Goal: Transaction & Acquisition: Purchase product/service

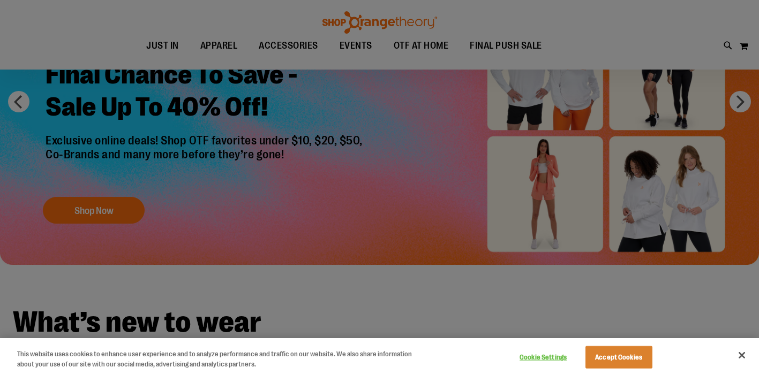
scroll to position [152, 0]
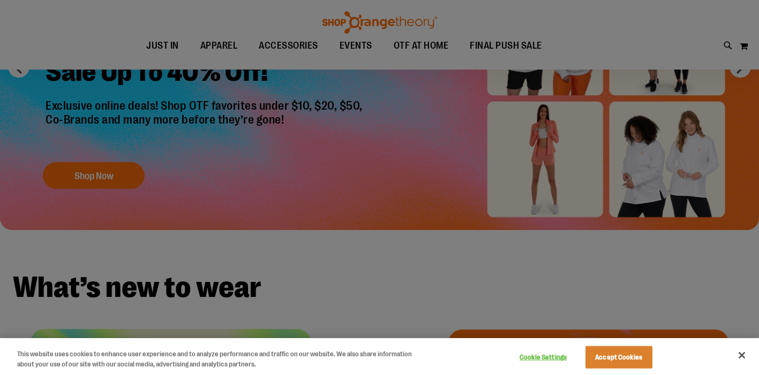
click at [475, 250] on div at bounding box center [379, 187] width 759 height 375
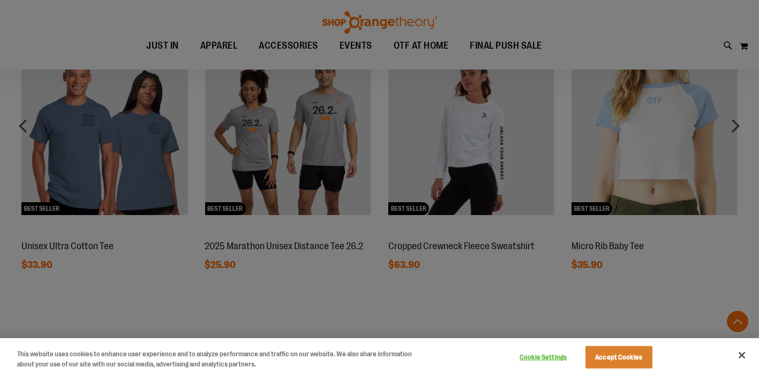
scroll to position [1059, 0]
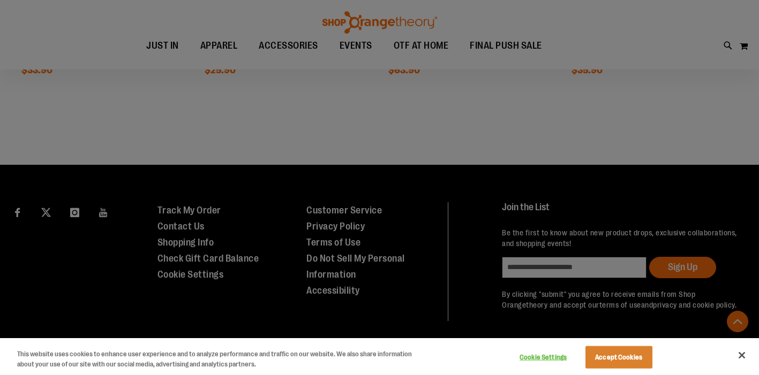
click at [380, 207] on div at bounding box center [379, 187] width 759 height 375
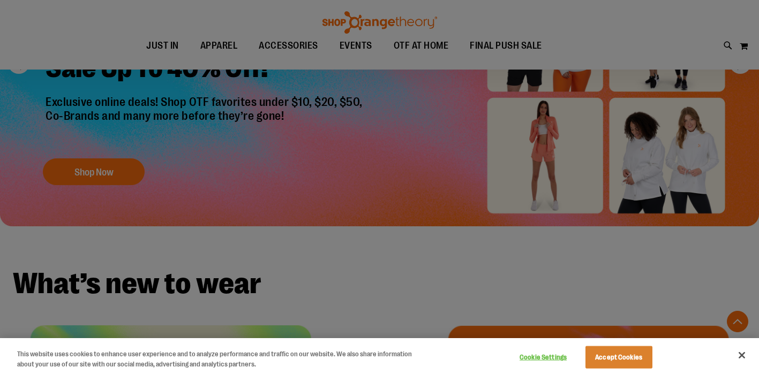
scroll to position [0, 0]
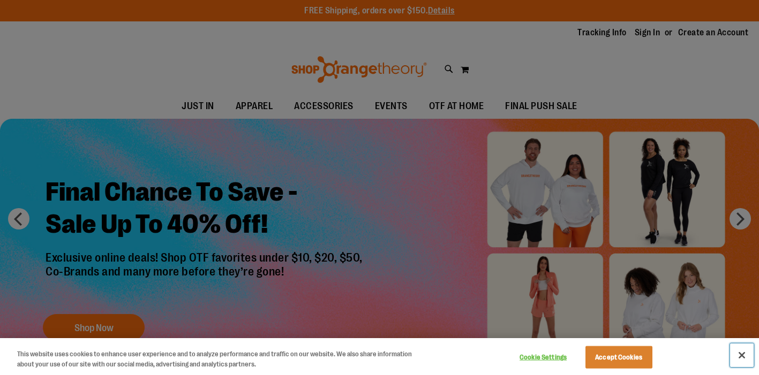
click at [743, 351] on button "Close" at bounding box center [742, 356] width 24 height 24
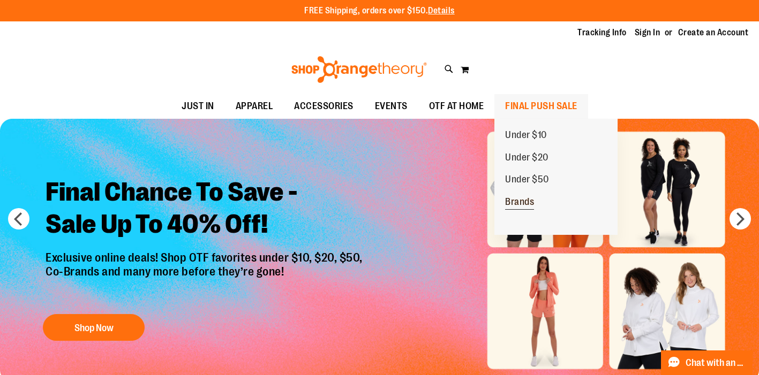
drag, startPoint x: 550, startPoint y: 102, endPoint x: 516, endPoint y: 194, distance: 98.1
click at [516, 119] on li "FINAL PUSH SALE FINAL PUSH SALE Under $10 Under $20 Under $50 Brands" at bounding box center [541, 106] width 94 height 25
click at [516, 194] on link "Brands" at bounding box center [519, 202] width 50 height 22
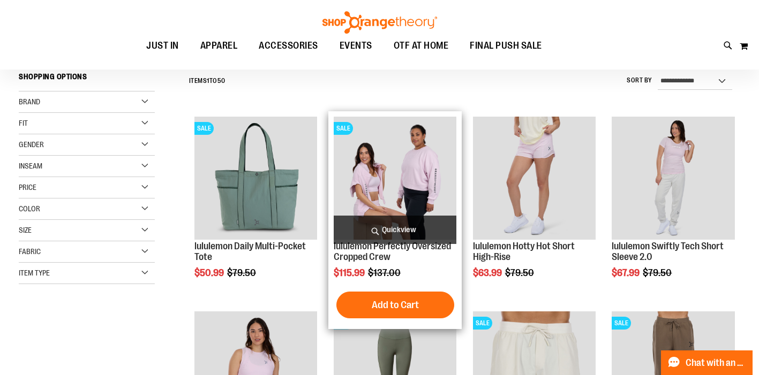
scroll to position [106, 0]
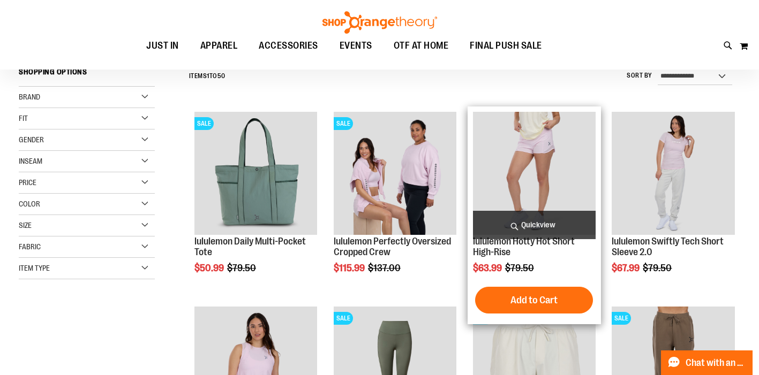
click at [542, 182] on img "product" at bounding box center [534, 173] width 123 height 123
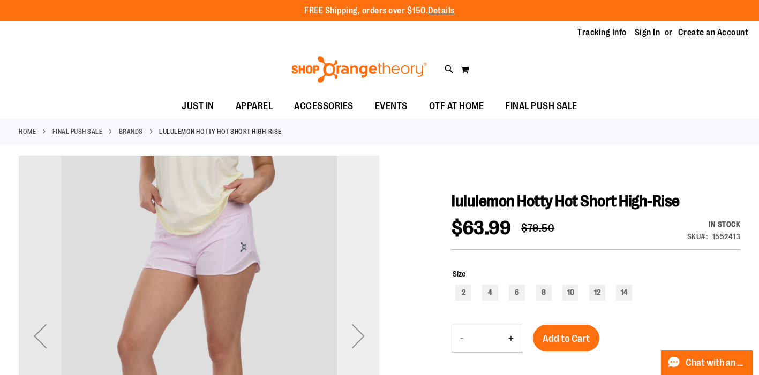
click at [362, 333] on div "Next" at bounding box center [358, 336] width 43 height 43
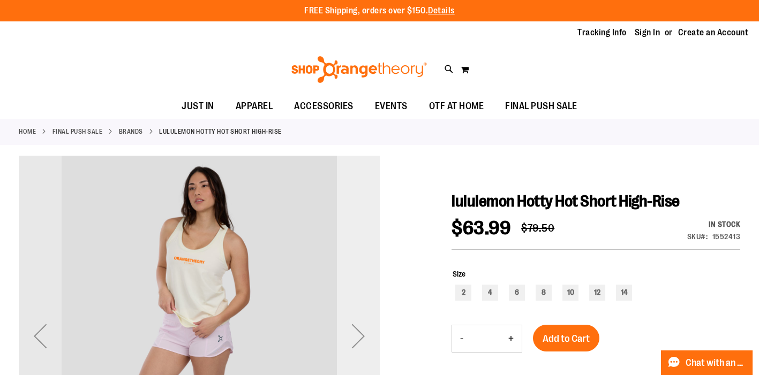
click at [362, 333] on div "Next" at bounding box center [358, 336] width 43 height 43
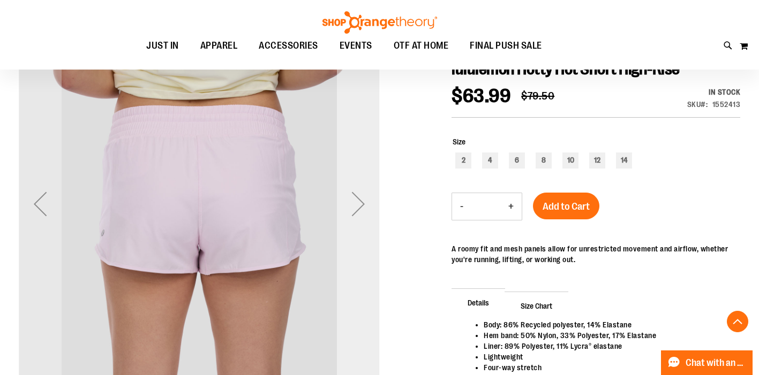
scroll to position [167, 0]
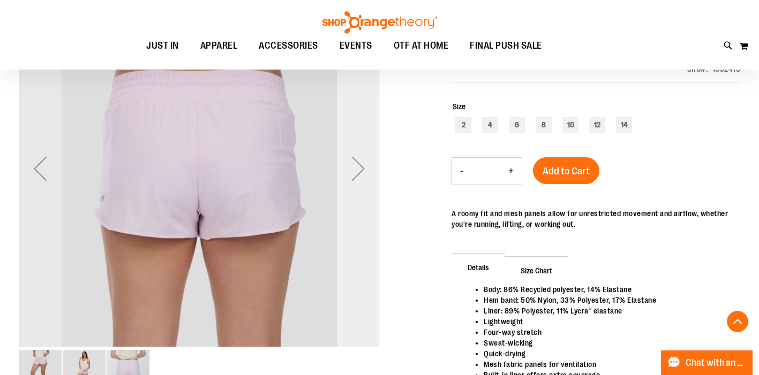
click at [358, 171] on div "Next" at bounding box center [358, 168] width 43 height 43
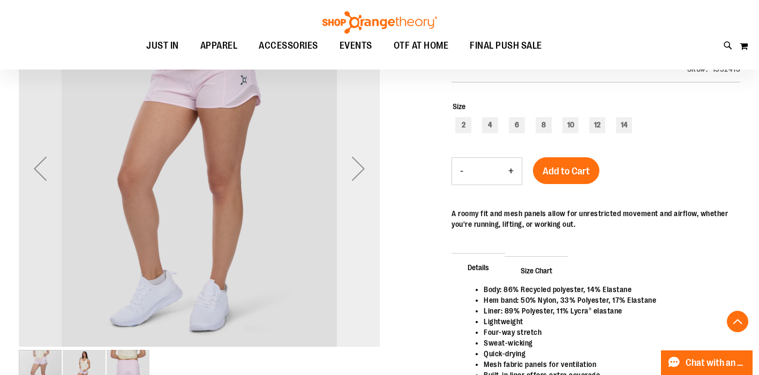
click at [358, 171] on div "Next" at bounding box center [358, 168] width 43 height 43
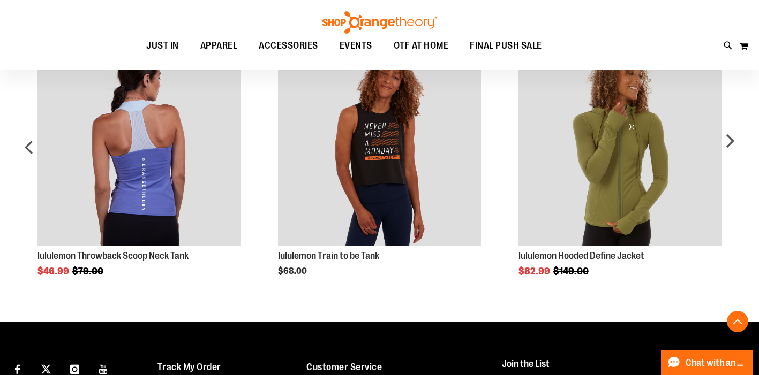
scroll to position [710, 0]
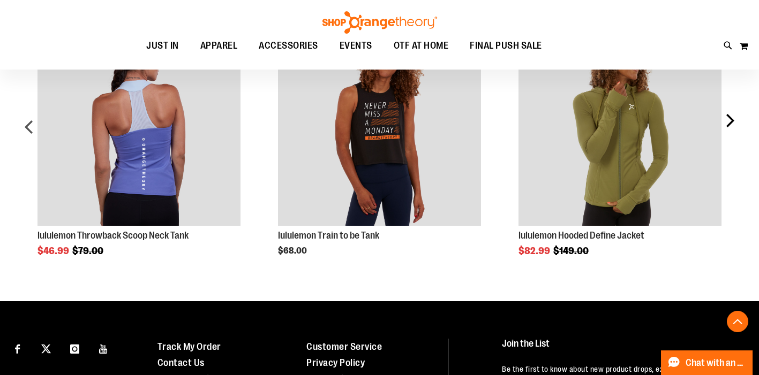
click at [731, 118] on div "next" at bounding box center [729, 131] width 21 height 250
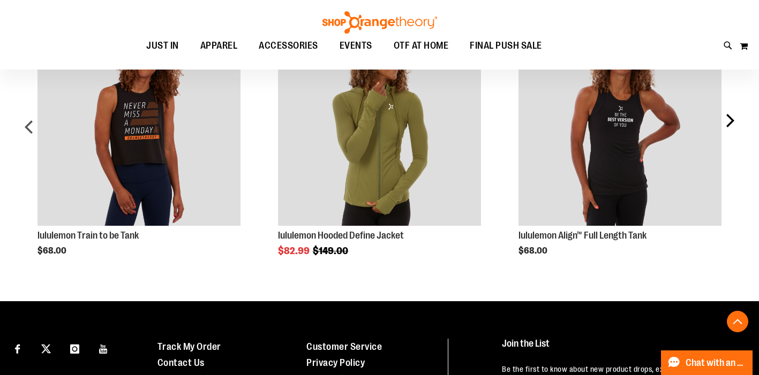
click at [731, 118] on div "next" at bounding box center [729, 131] width 21 height 250
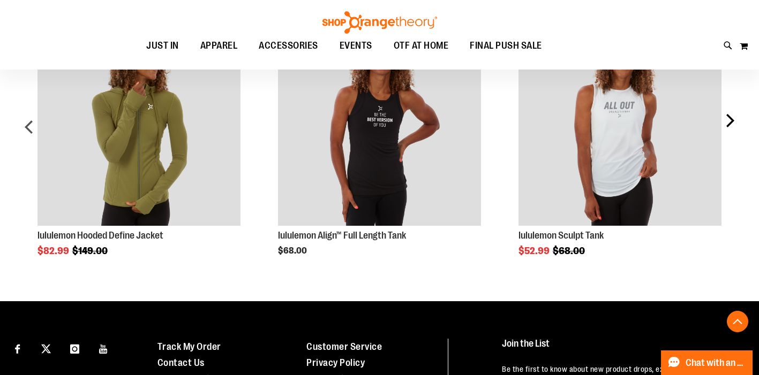
click at [731, 118] on div "next" at bounding box center [729, 131] width 21 height 250
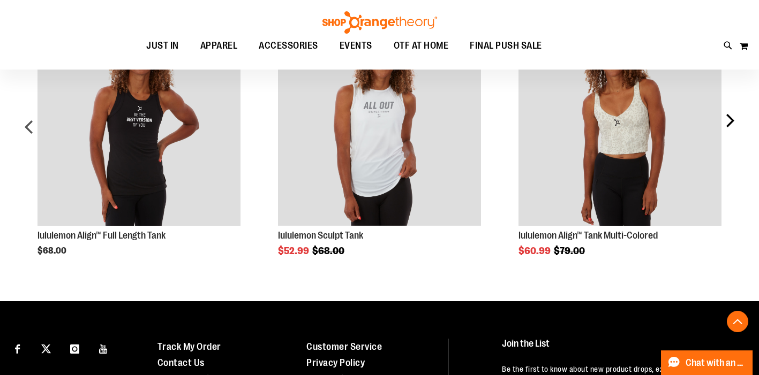
click at [731, 118] on div "next" at bounding box center [729, 131] width 21 height 250
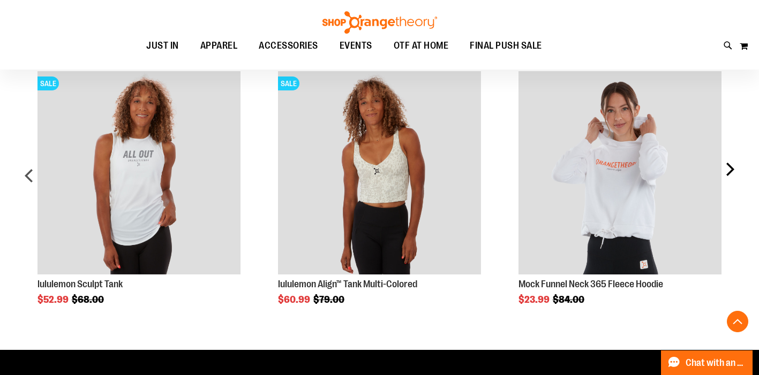
scroll to position [665, 0]
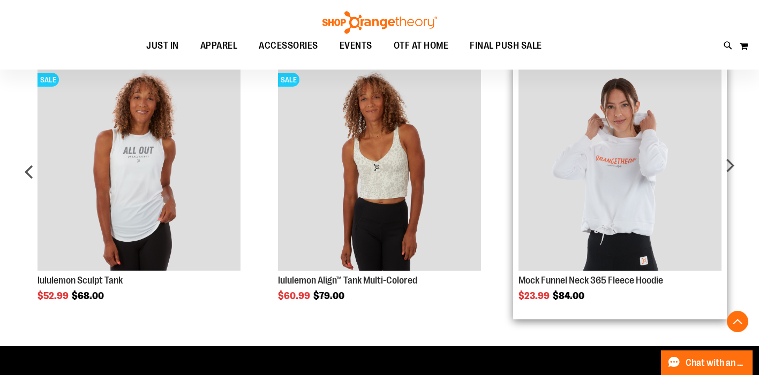
click at [718, 173] on img "Product Page Link" at bounding box center [620, 169] width 204 height 204
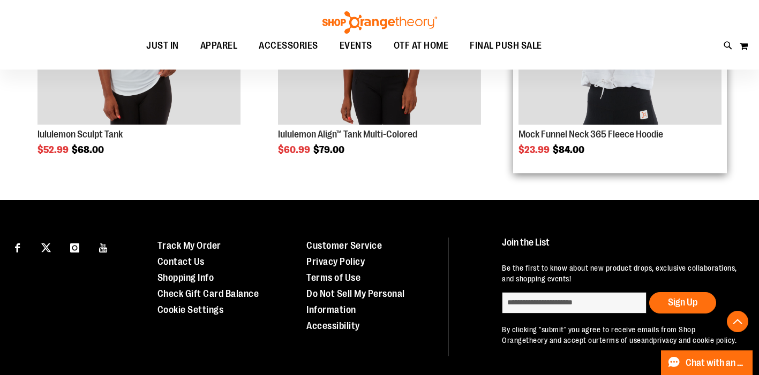
scroll to position [638, 0]
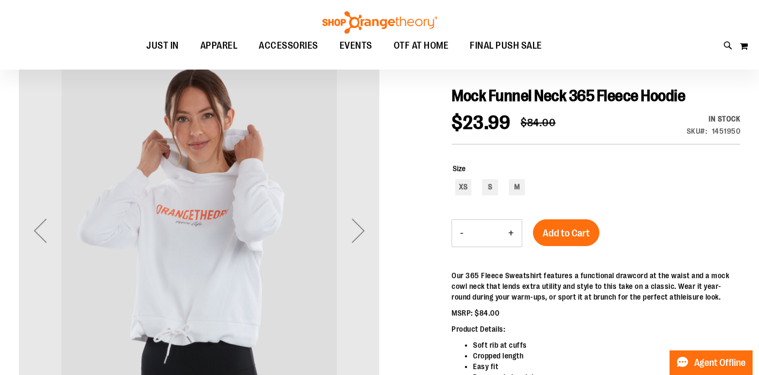
scroll to position [115, 0]
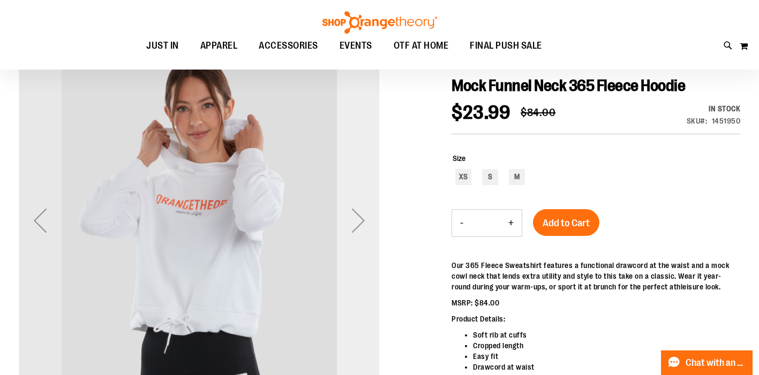
click at [363, 218] on div "Next" at bounding box center [358, 220] width 43 height 43
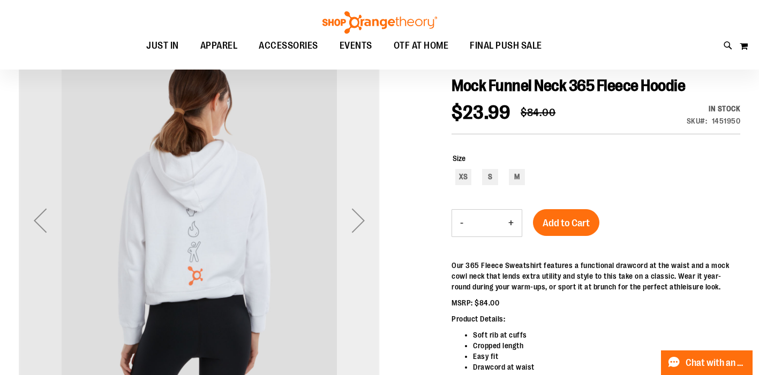
click at [363, 218] on div "Next" at bounding box center [358, 220] width 43 height 43
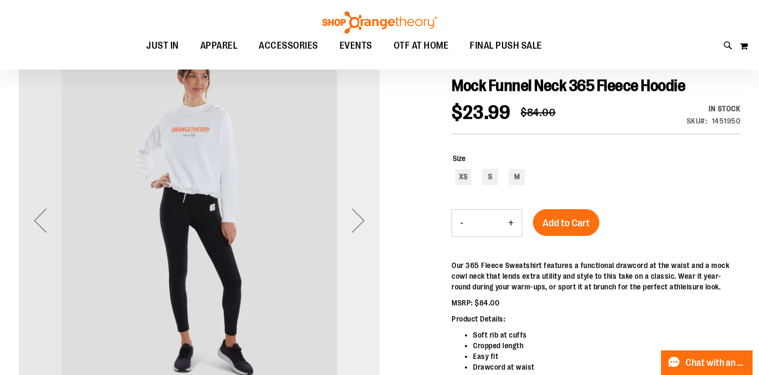
click at [363, 220] on div "Next" at bounding box center [358, 220] width 43 height 43
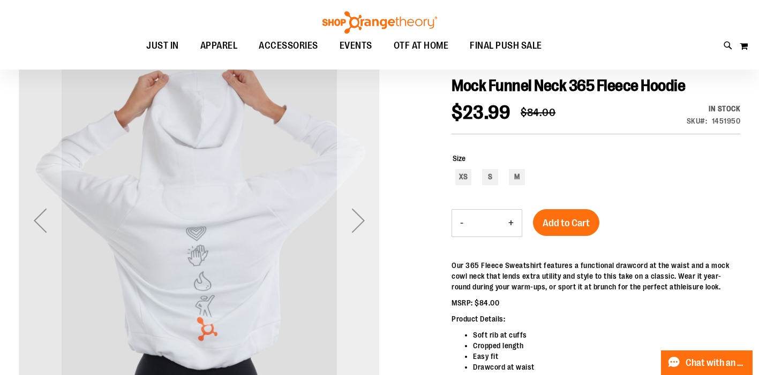
click at [363, 220] on div "Next" at bounding box center [358, 220] width 43 height 43
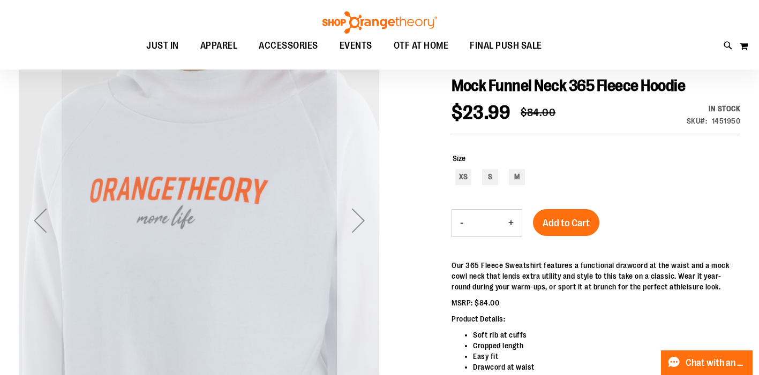
click at [363, 220] on div "Next" at bounding box center [358, 220] width 43 height 43
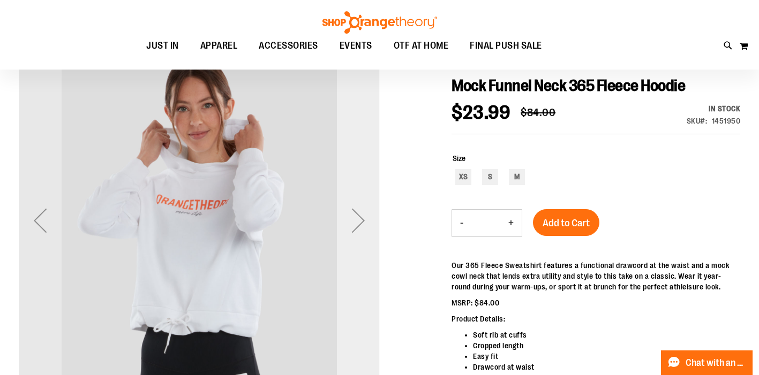
click at [363, 220] on div "Next" at bounding box center [358, 220] width 43 height 43
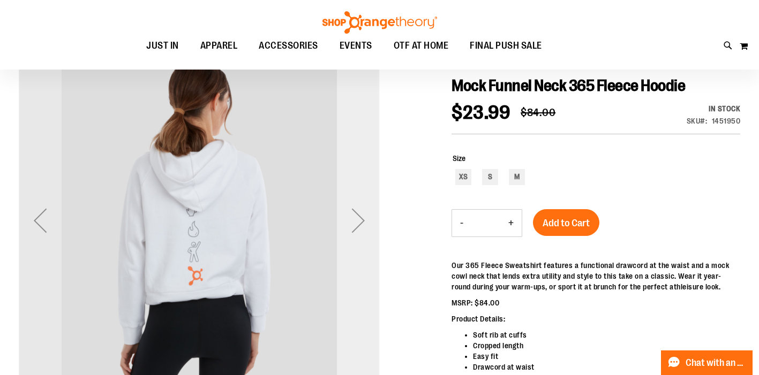
click at [363, 220] on div "Next" at bounding box center [358, 220] width 43 height 43
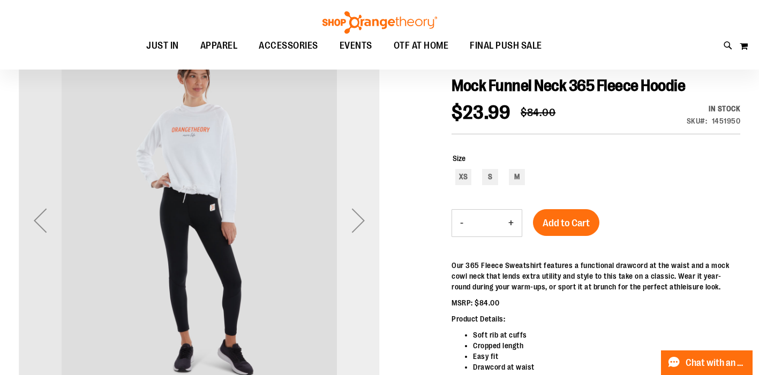
click at [364, 221] on div "Next" at bounding box center [358, 220] width 43 height 43
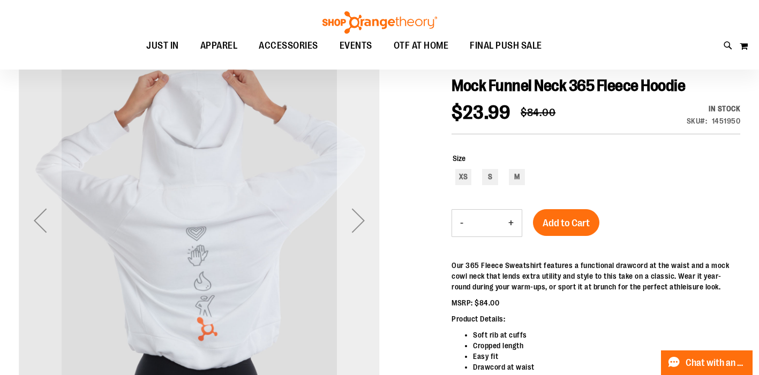
click at [364, 221] on div "Next" at bounding box center [358, 220] width 43 height 43
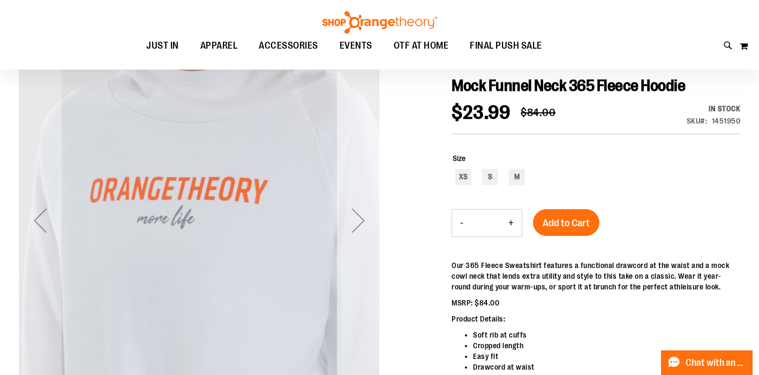
click at [364, 221] on div "Next" at bounding box center [358, 220] width 43 height 43
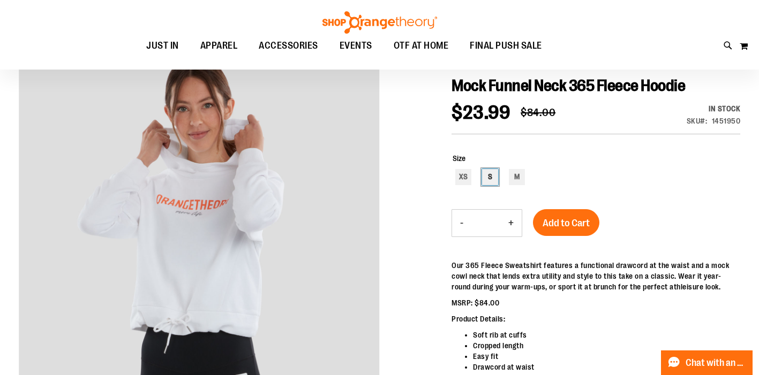
click at [488, 171] on div "S" at bounding box center [490, 177] width 16 height 16
type input "***"
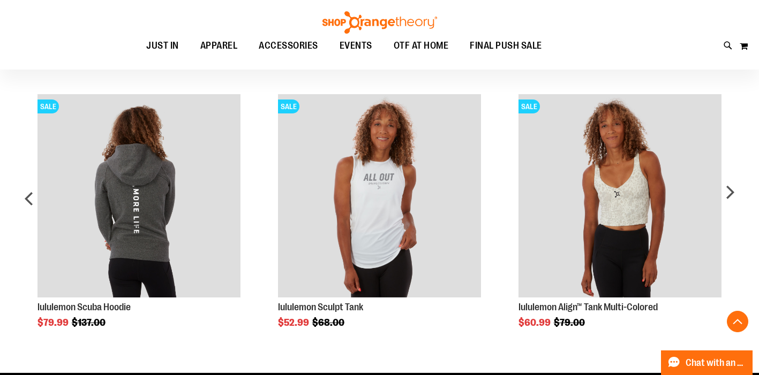
scroll to position [843, 0]
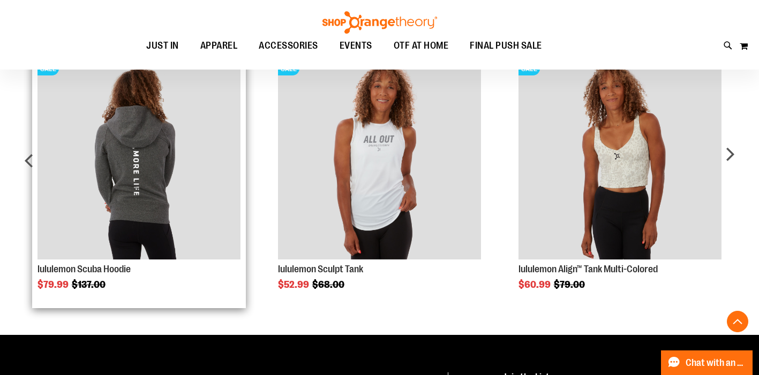
click at [95, 185] on img "Product Page Link" at bounding box center [139, 158] width 204 height 204
click at [129, 169] on img "Product Page Link" at bounding box center [139, 158] width 204 height 204
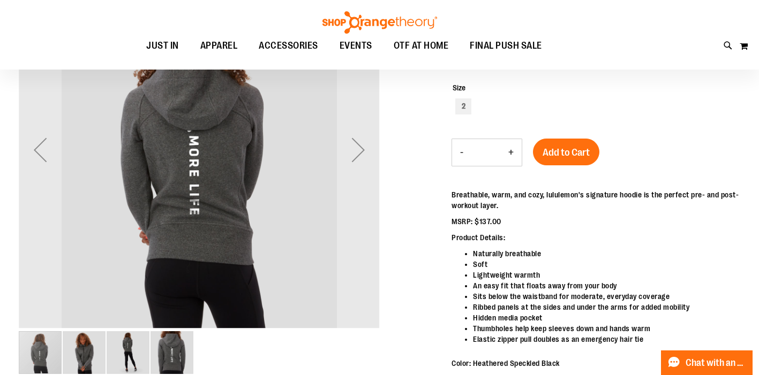
scroll to position [206, 0]
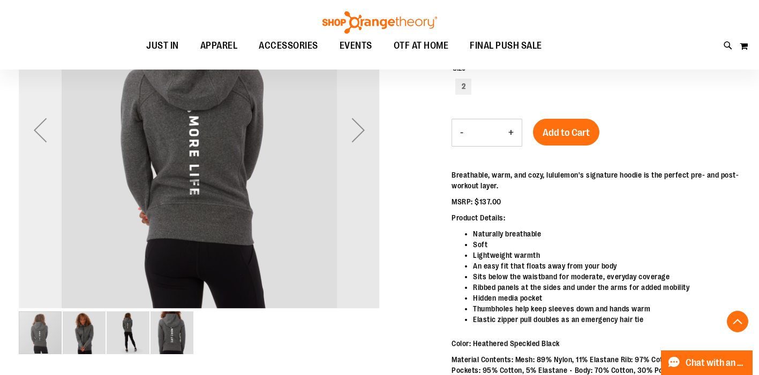
click at [46, 131] on div "Previous" at bounding box center [40, 130] width 43 height 43
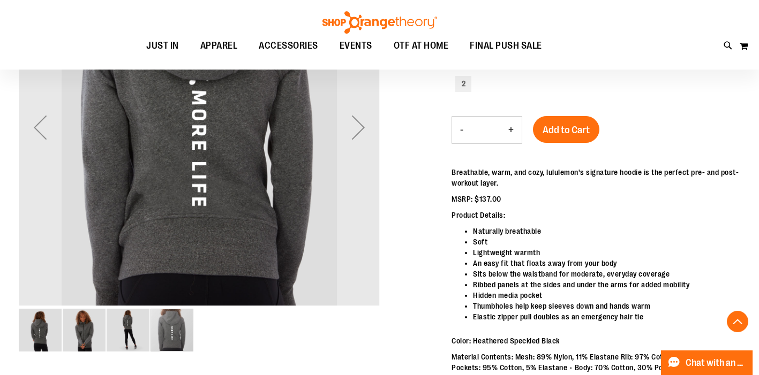
scroll to position [212, 0]
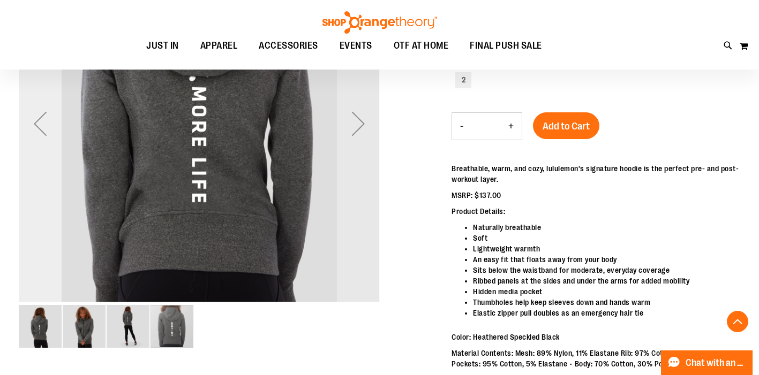
click at [42, 128] on div "Previous" at bounding box center [40, 123] width 43 height 43
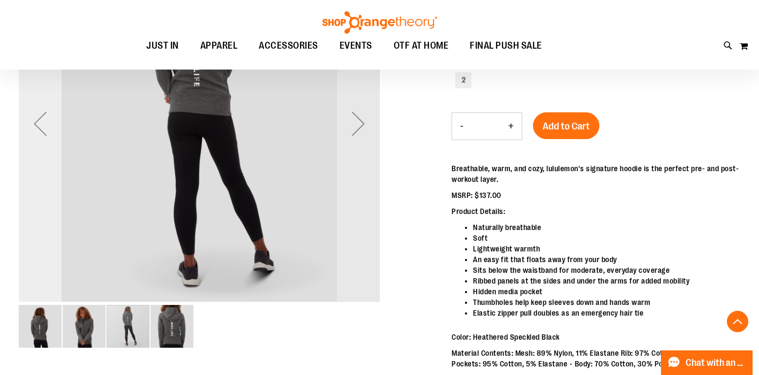
click at [42, 128] on div "Previous" at bounding box center [40, 123] width 43 height 43
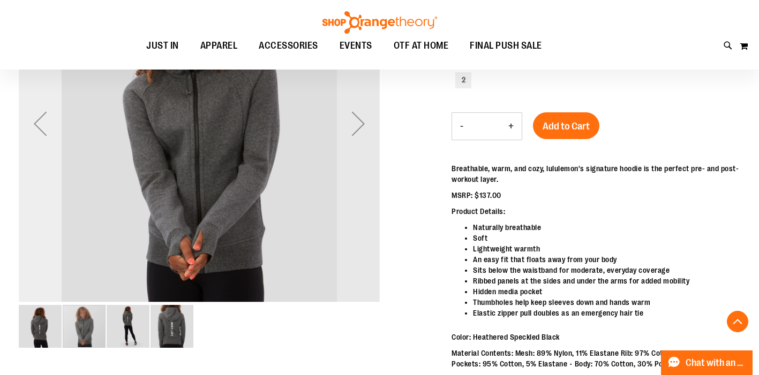
click at [42, 128] on div "Previous" at bounding box center [40, 123] width 43 height 43
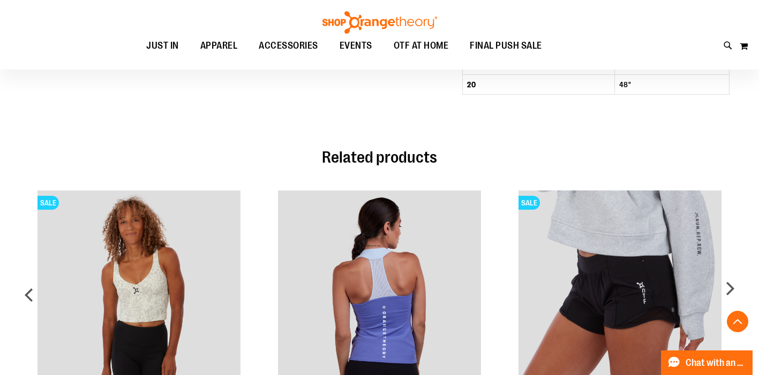
scroll to position [926, 0]
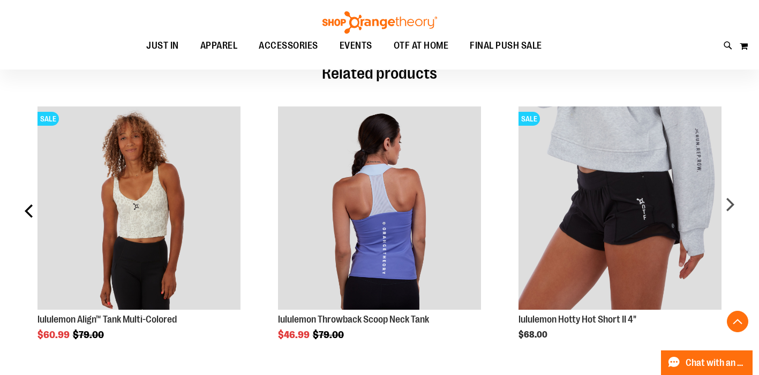
click at [28, 213] on div "prev" at bounding box center [29, 216] width 21 height 250
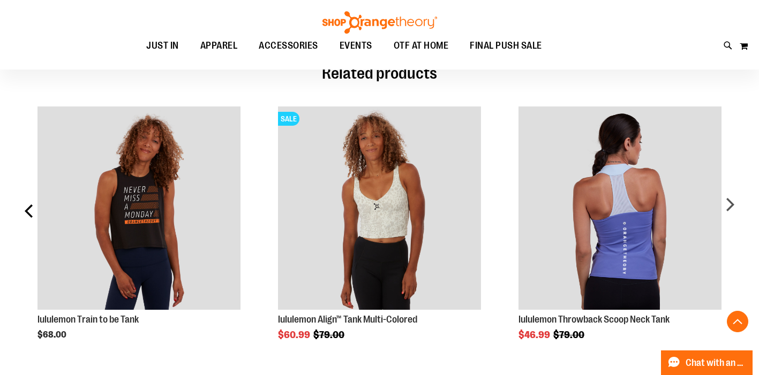
click at [28, 213] on div "prev" at bounding box center [29, 216] width 21 height 250
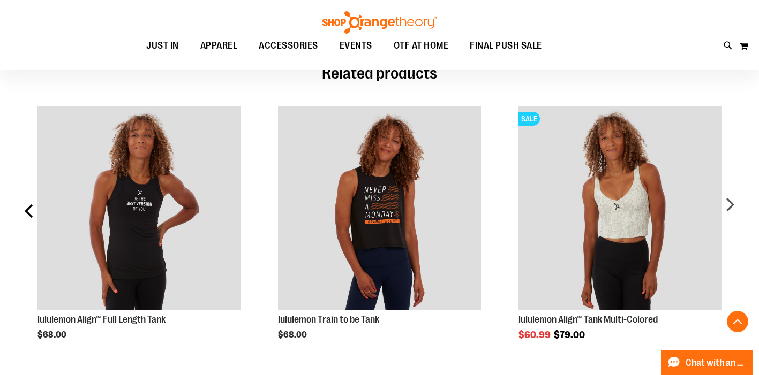
click at [28, 213] on div "prev" at bounding box center [29, 216] width 21 height 250
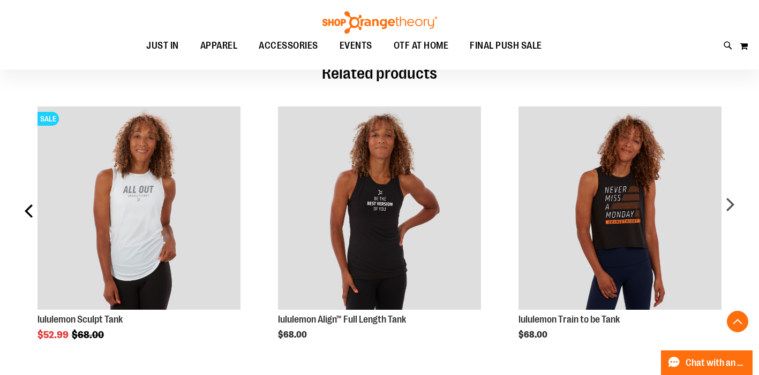
click at [28, 212] on div "prev" at bounding box center [29, 216] width 21 height 250
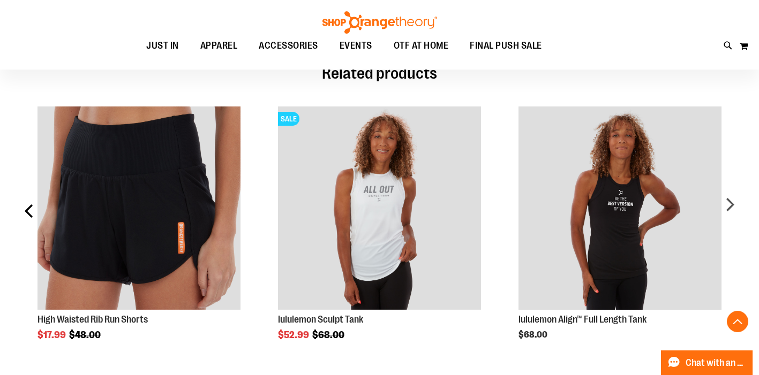
click at [28, 212] on div "prev" at bounding box center [29, 216] width 21 height 250
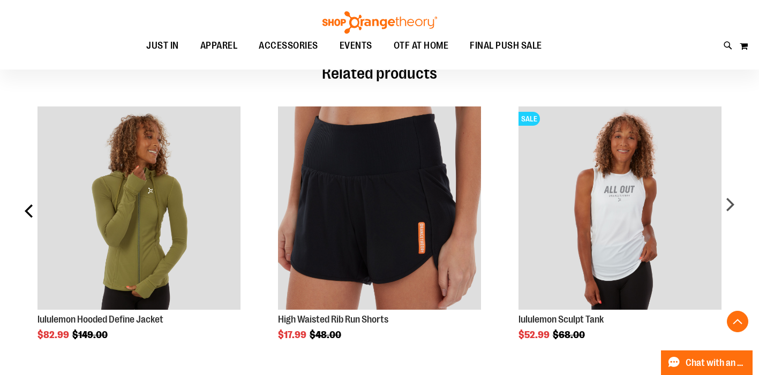
click at [28, 212] on div "prev" at bounding box center [29, 216] width 21 height 250
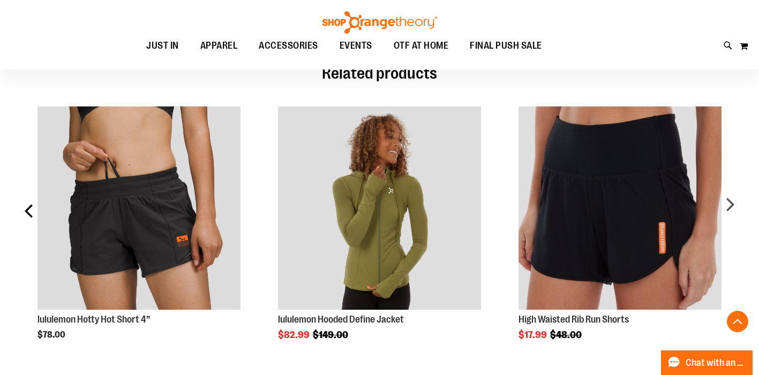
click at [28, 212] on div "prev" at bounding box center [29, 216] width 21 height 250
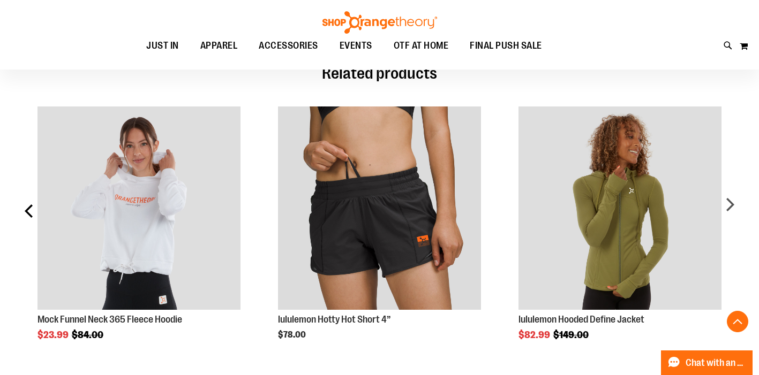
click at [28, 212] on div "prev" at bounding box center [29, 216] width 21 height 250
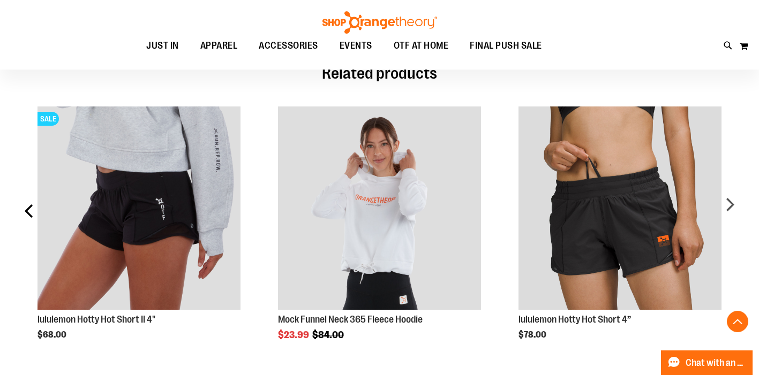
click at [28, 212] on div "prev" at bounding box center [29, 216] width 21 height 250
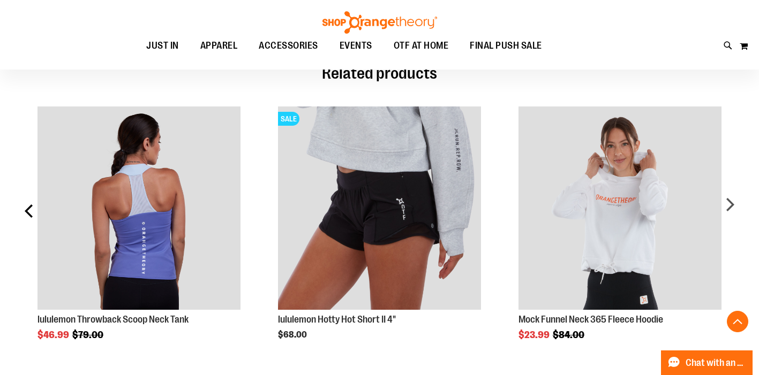
click at [28, 212] on div "prev" at bounding box center [29, 216] width 21 height 250
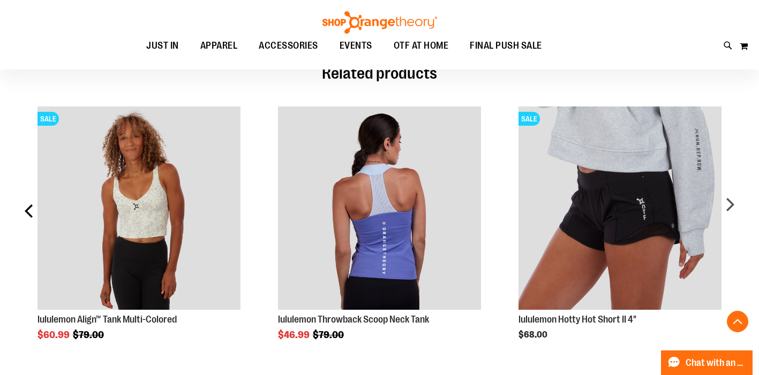
click at [28, 212] on div "prev" at bounding box center [29, 216] width 21 height 250
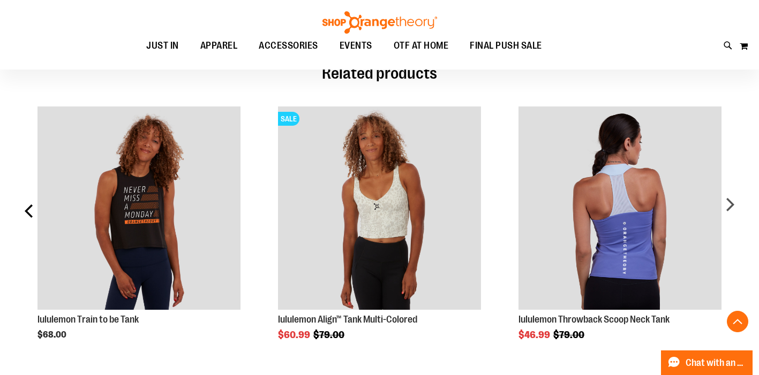
click at [28, 212] on div "prev" at bounding box center [29, 216] width 21 height 250
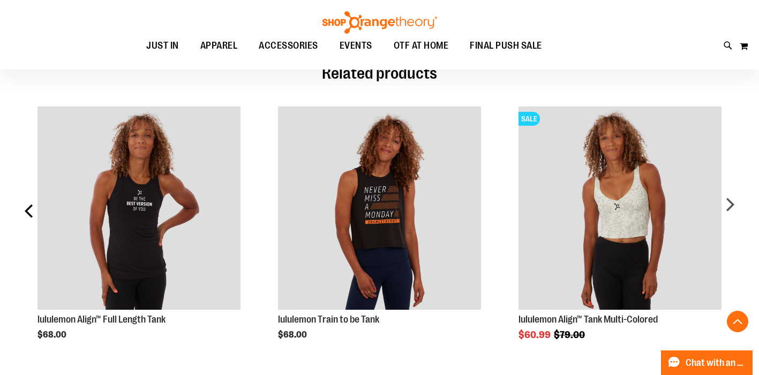
click at [28, 212] on div "prev" at bounding box center [29, 216] width 21 height 250
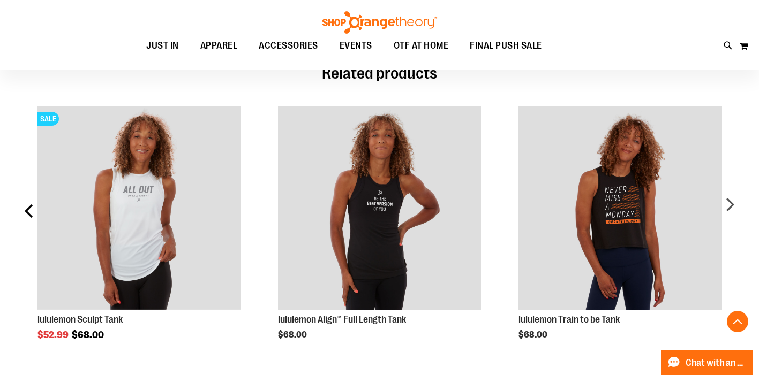
click at [28, 212] on div "prev" at bounding box center [29, 216] width 21 height 250
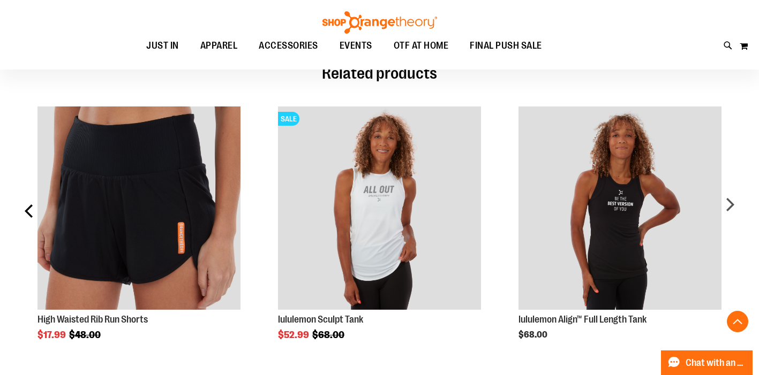
click at [27, 214] on div "prev" at bounding box center [29, 216] width 21 height 250
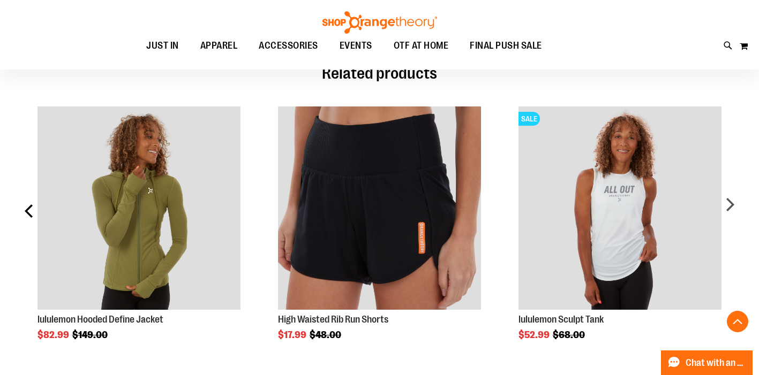
click at [26, 214] on div "prev" at bounding box center [29, 216] width 21 height 250
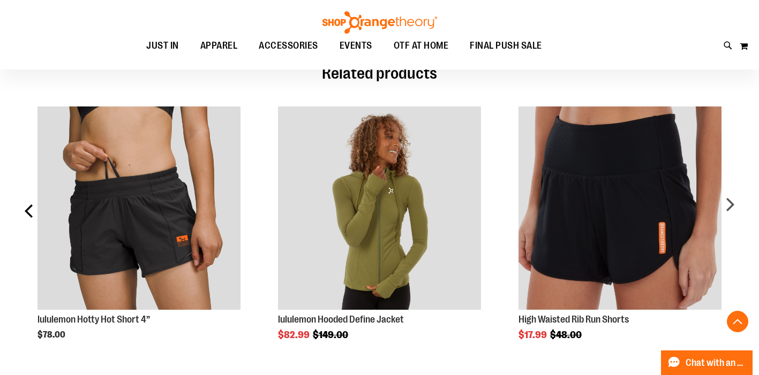
click at [26, 214] on div "prev" at bounding box center [29, 216] width 21 height 250
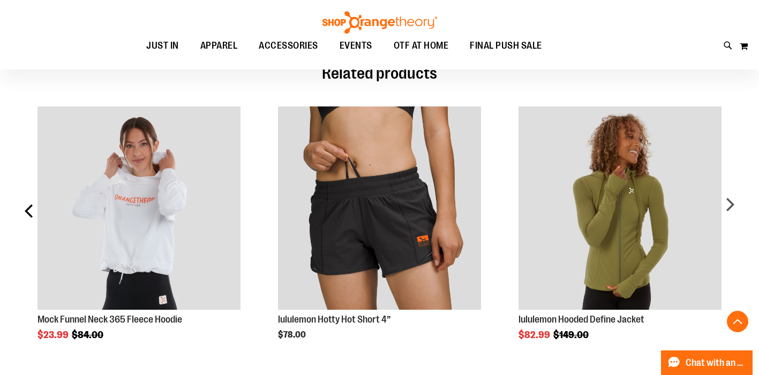
click at [26, 214] on div "prev" at bounding box center [29, 216] width 21 height 250
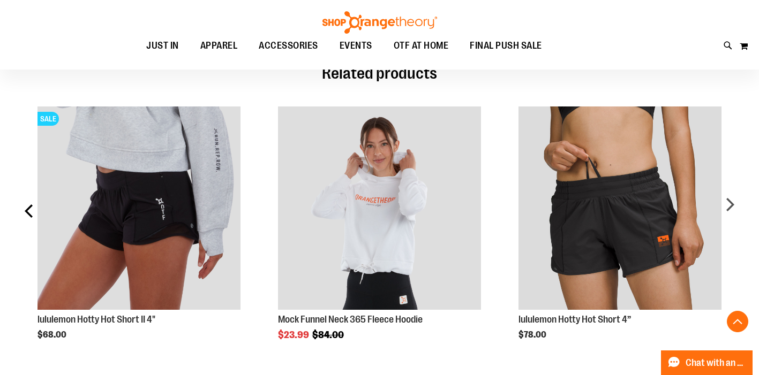
click at [26, 214] on div "prev" at bounding box center [29, 216] width 21 height 250
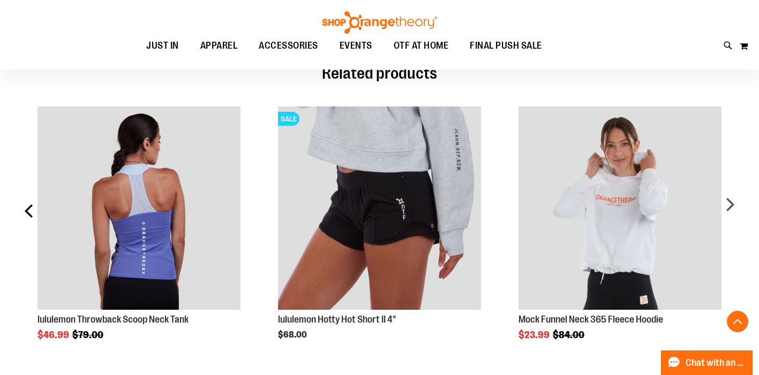
click at [26, 214] on div "prev" at bounding box center [29, 216] width 21 height 250
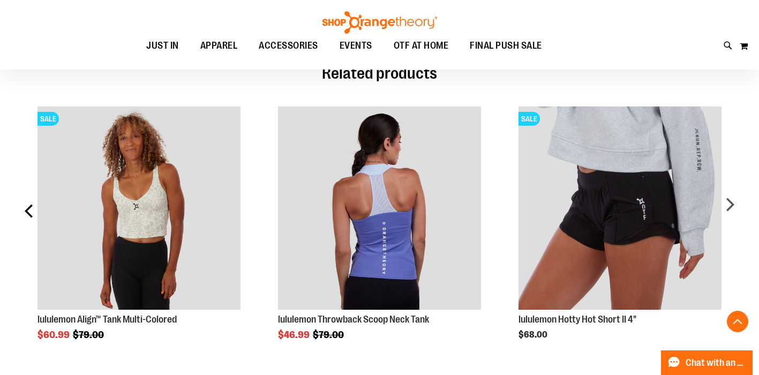
click at [26, 214] on div "prev" at bounding box center [29, 216] width 21 height 250
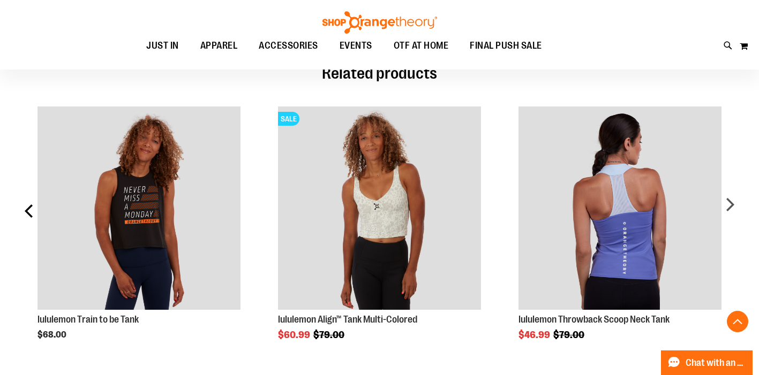
click at [26, 214] on div "prev" at bounding box center [29, 216] width 21 height 250
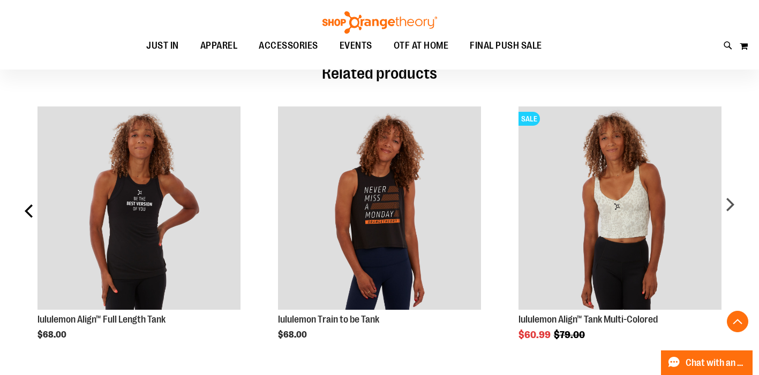
click at [26, 214] on div "prev" at bounding box center [29, 216] width 21 height 250
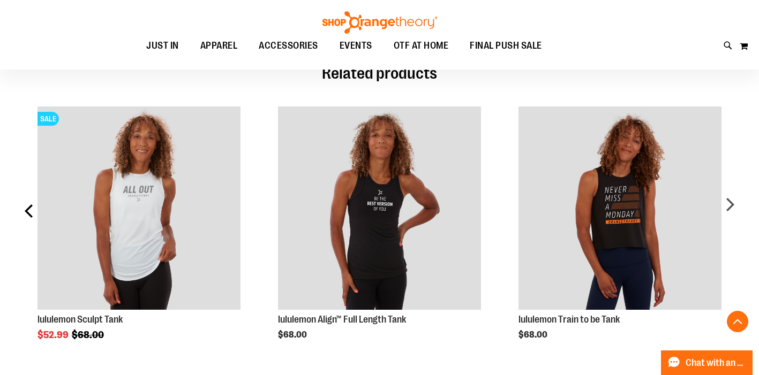
click at [26, 214] on div "prev" at bounding box center [29, 216] width 21 height 250
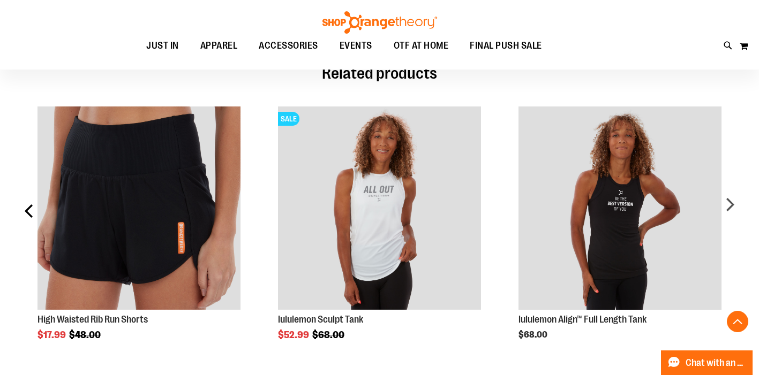
click at [26, 214] on div "prev" at bounding box center [29, 216] width 21 height 250
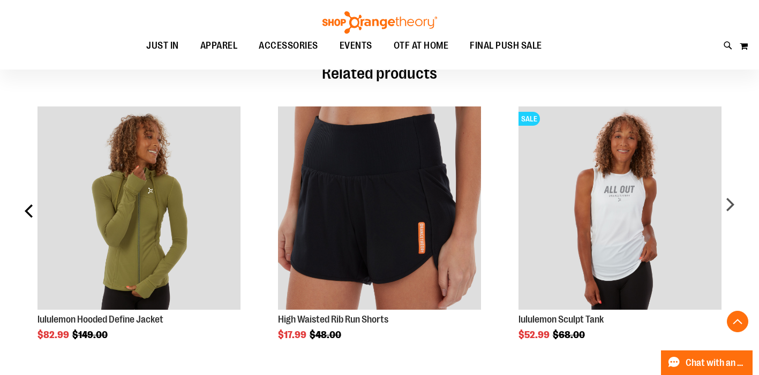
click at [26, 214] on div "prev" at bounding box center [29, 216] width 21 height 250
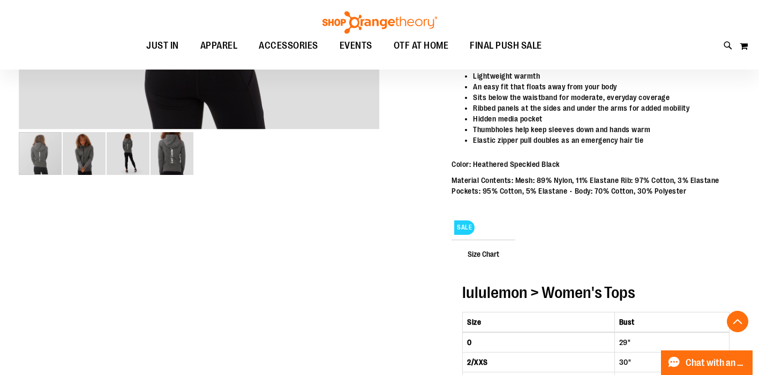
scroll to position [0, 0]
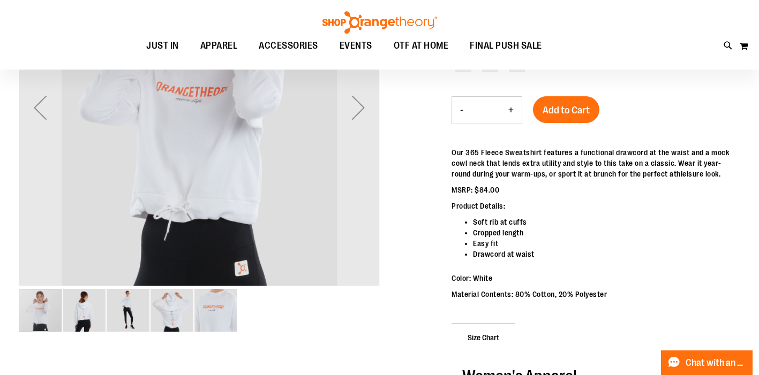
scroll to position [113, 0]
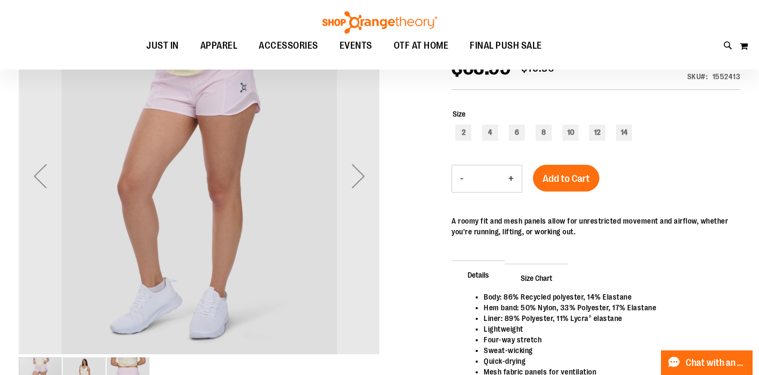
scroll to position [43, 0]
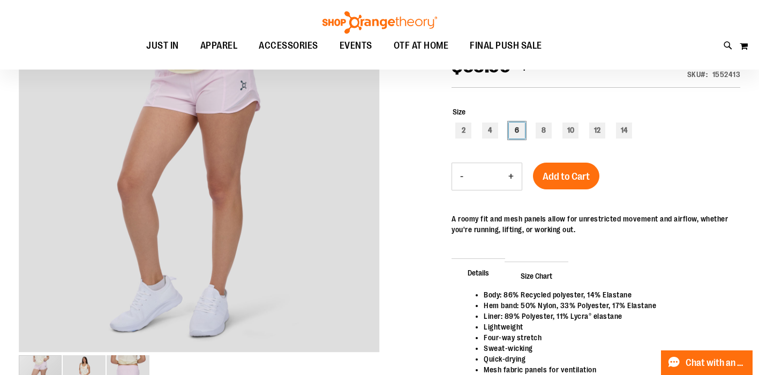
click at [516, 134] on div "6" at bounding box center [517, 131] width 16 height 16
type input "***"
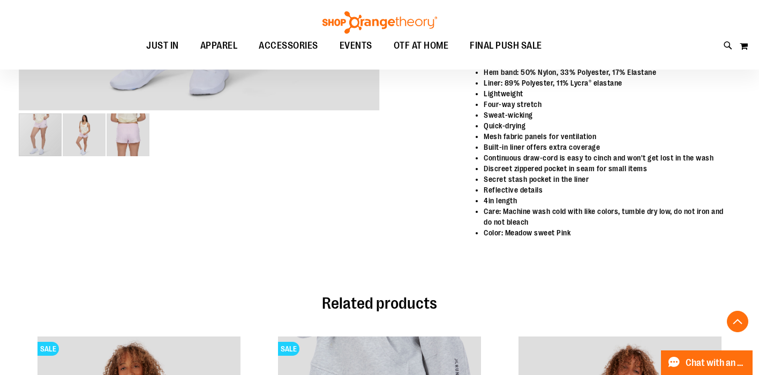
scroll to position [172, 0]
